Goal: Information Seeking & Learning: Learn about a topic

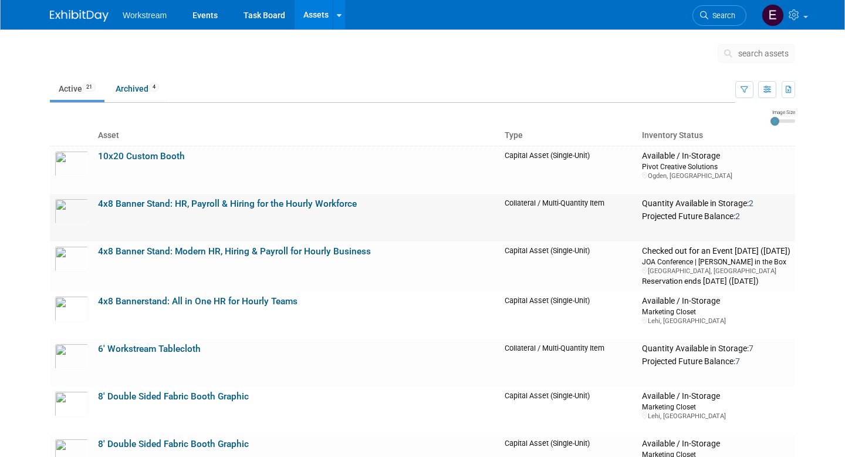
click at [125, 203] on link "4x8 Banner Stand: HR, Payroll & Hiring for the Hourly Workforce" at bounding box center [227, 203] width 259 height 11
click at [178, 249] on link "4x8 Banner Stand: Modern HR, Hiring & Payroll for Hourly Business" at bounding box center [234, 251] width 273 height 11
click at [178, 349] on link "6' Workstream Tablecloth" at bounding box center [149, 348] width 103 height 11
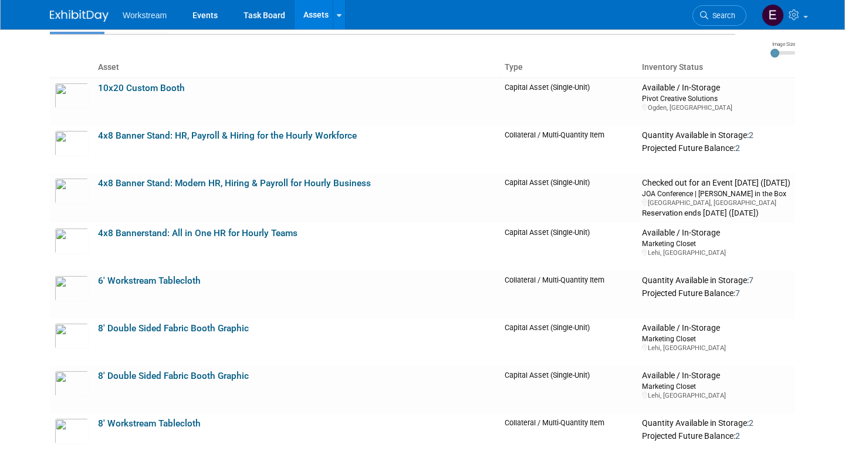
scroll to position [100, 0]
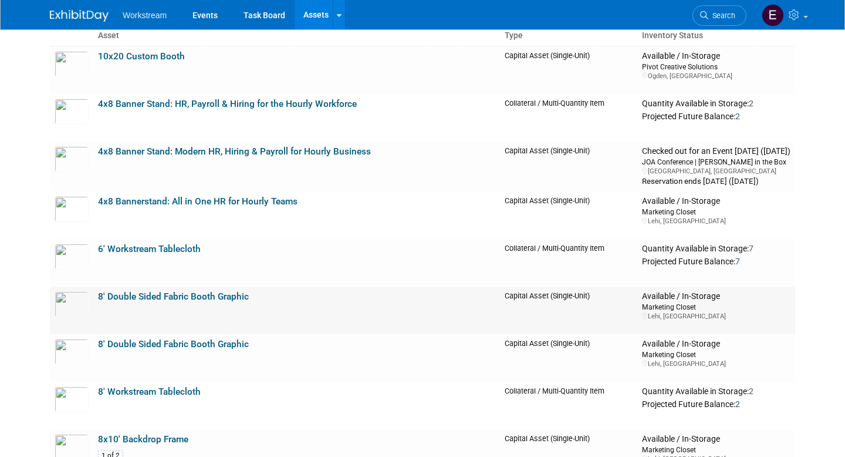
click at [178, 298] on link "8' Double Sided Fabric Booth Graphic" at bounding box center [173, 296] width 151 height 11
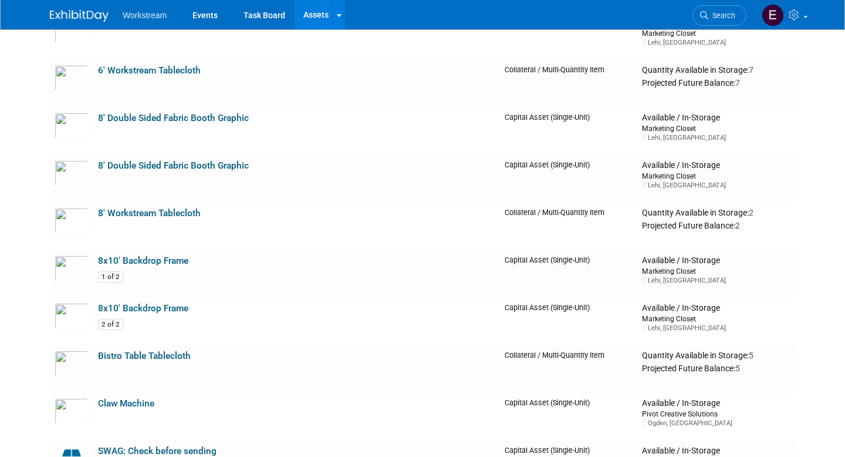
scroll to position [0, 0]
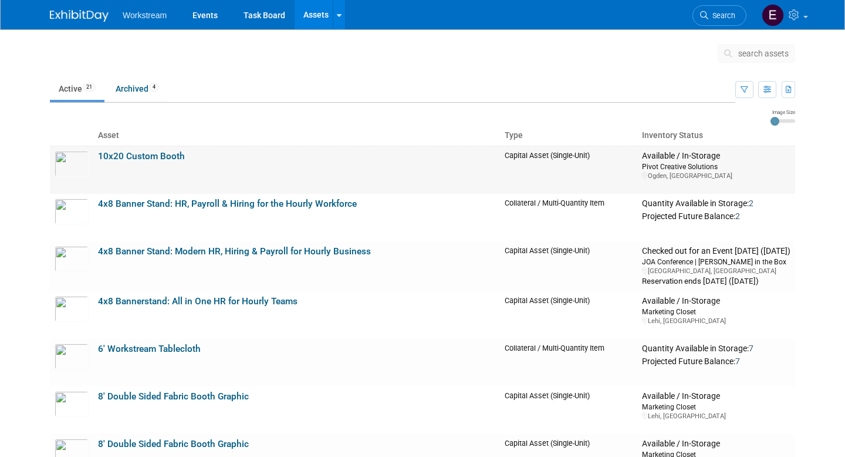
click at [167, 157] on link "10x20 Custom Booth" at bounding box center [141, 156] width 87 height 11
click at [170, 208] on link "4x8 Banner Stand: HR, Payroll & Hiring for the Hourly Workforce" at bounding box center [227, 203] width 259 height 11
click at [158, 150] on td "10x20 Custom Booth" at bounding box center [296, 170] width 407 height 48
click at [139, 155] on link "10x20 Custom Booth" at bounding box center [141, 156] width 87 height 11
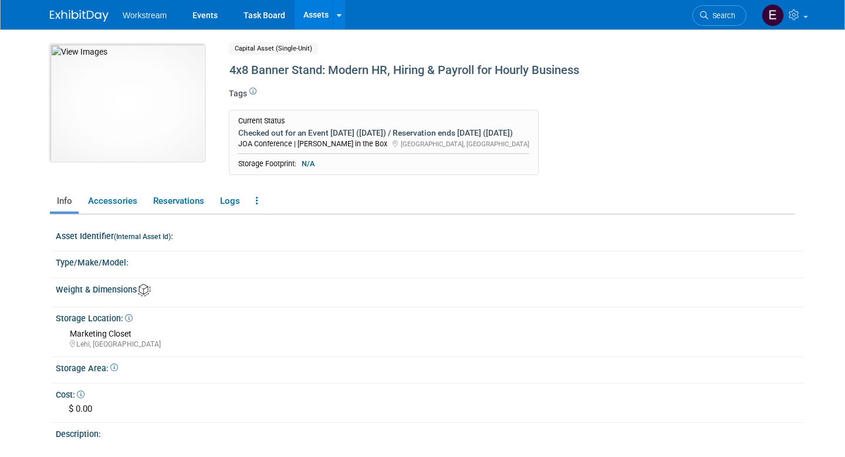
click at [140, 111] on img at bounding box center [127, 102] width 155 height 117
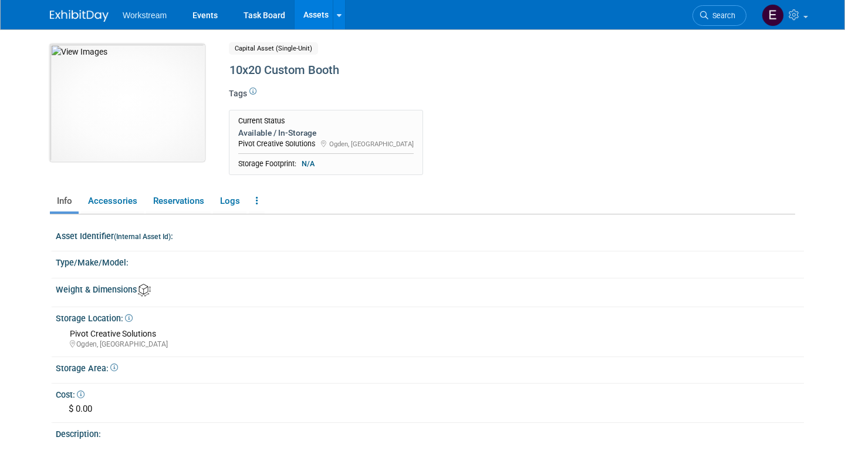
click at [161, 92] on img at bounding box center [127, 102] width 155 height 117
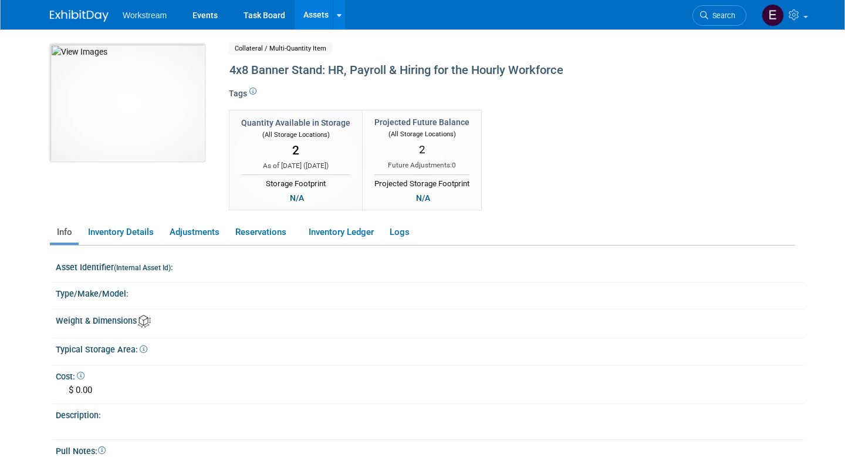
click at [137, 99] on img at bounding box center [127, 102] width 155 height 117
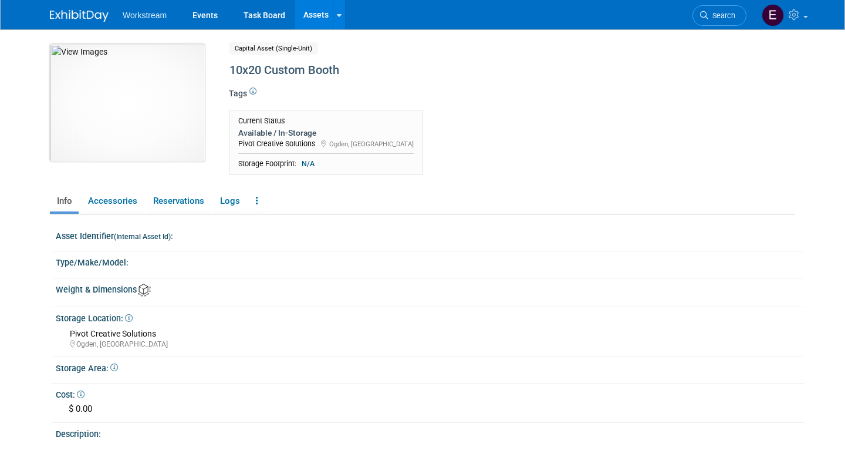
click at [166, 63] on img at bounding box center [127, 102] width 155 height 117
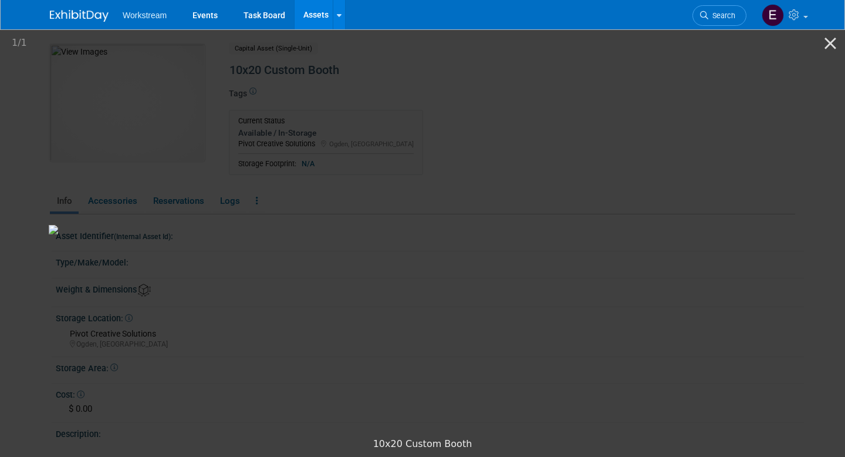
click at [96, 46] on div "1 / 1" at bounding box center [422, 43] width 845 height 28
